Goal: Find contact information: Find contact information

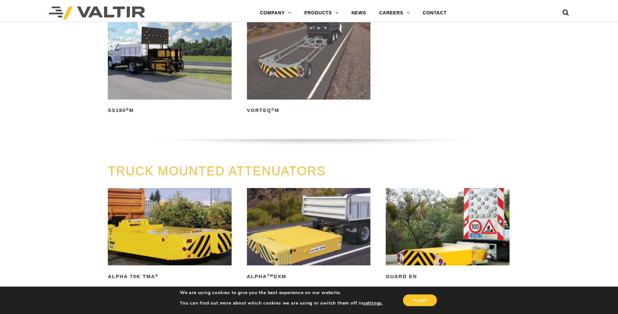
click at [413, 104] on ul "ALPHA TM DXM Read more PI-LIT TM Impact Detection System Read more SMT ® Read m…" at bounding box center [309, 22] width 403 height 222
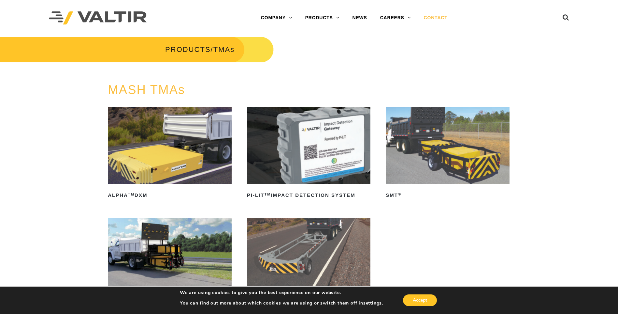
click at [431, 16] on link "CONTACT" at bounding box center [436, 17] width 37 height 13
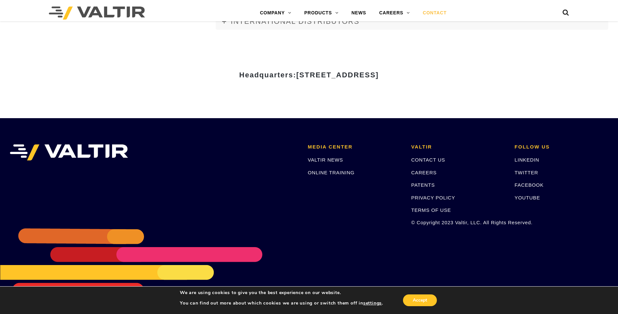
scroll to position [898, 0]
click at [427, 160] on link "CONTACT US" at bounding box center [428, 160] width 34 height 6
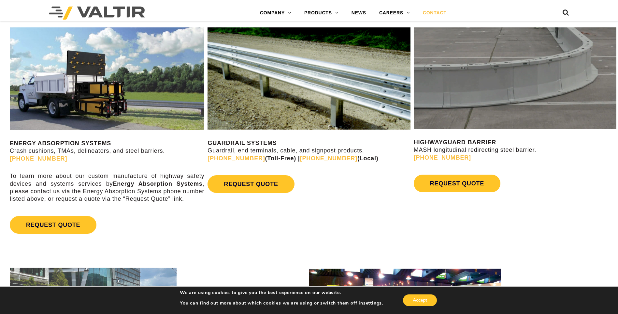
scroll to position [359, 0]
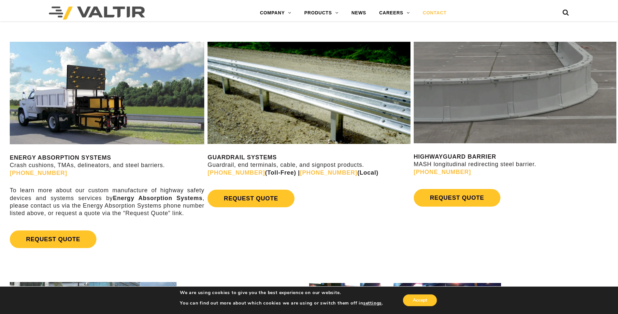
click at [51, 158] on strong "ENERGY ABSORPTION SYSTEMS" at bounding box center [60, 157] width 101 height 7
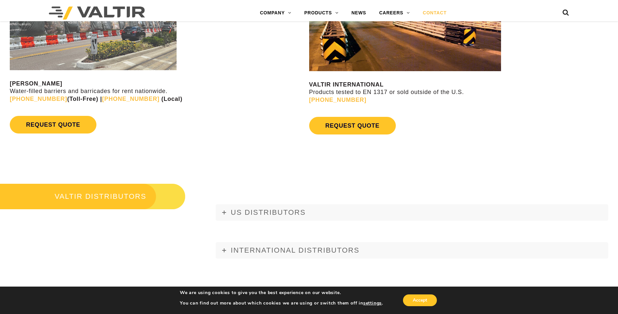
scroll to position [685, 0]
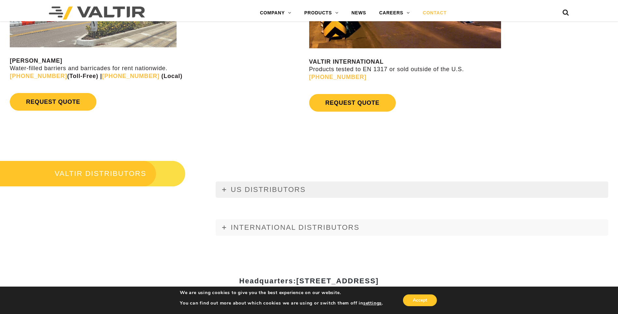
click at [321, 198] on link "US DISTRIBUTORS" at bounding box center [412, 189] width 393 height 16
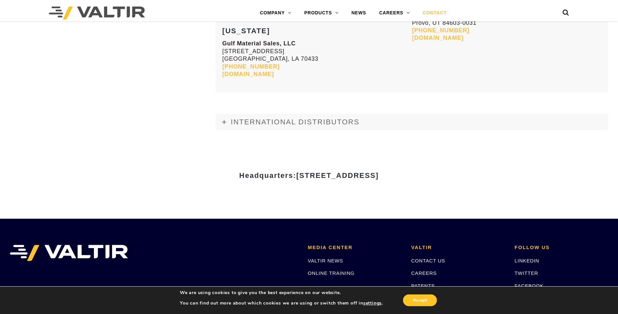
scroll to position [2804, 0]
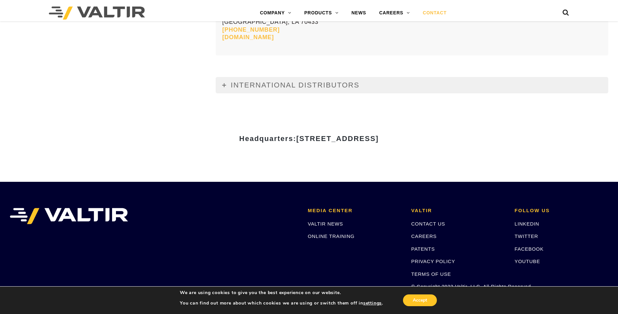
click at [284, 89] on span "INTERNATIONAL DISTRIBUTORS" at bounding box center [295, 85] width 129 height 8
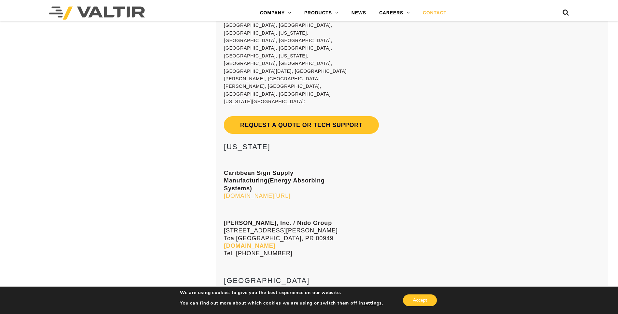
scroll to position [5011, 0]
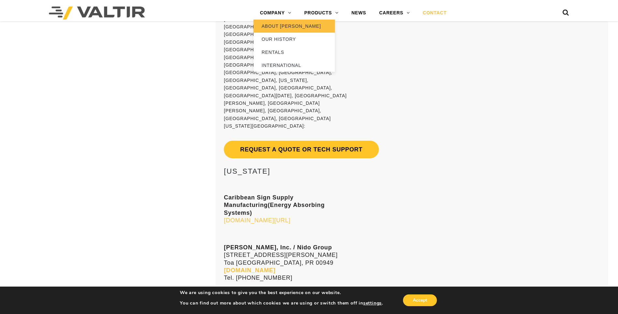
click at [291, 27] on link "ABOUT [PERSON_NAME]" at bounding box center [295, 26] width 82 height 13
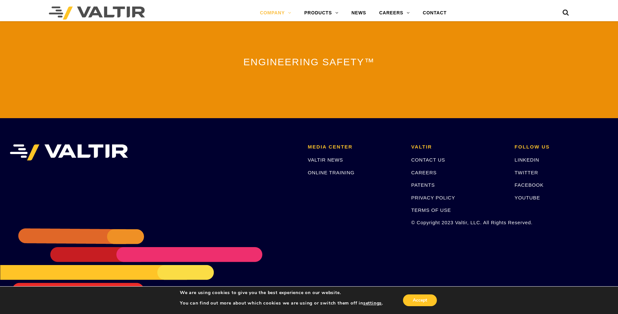
scroll to position [1442, 0]
